Goal: Task Accomplishment & Management: Use online tool/utility

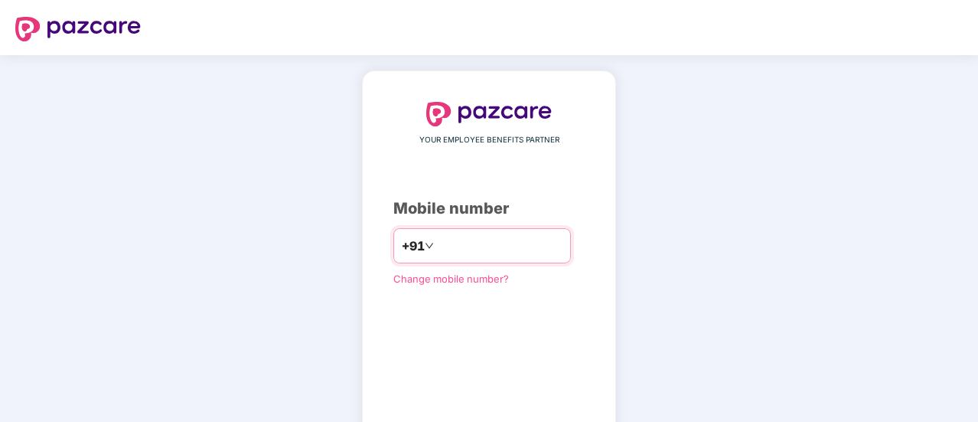
click at [448, 259] on div "+91" at bounding box center [482, 245] width 178 height 35
drag, startPoint x: 448, startPoint y: 259, endPoint x: 437, endPoint y: 240, distance: 21.9
click at [437, 240] on div "+91" at bounding box center [482, 245] width 178 height 35
click at [437, 240] on input "number" at bounding box center [500, 245] width 126 height 24
